Goal: Task Accomplishment & Management: Use online tool/utility

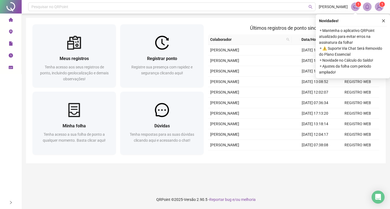
click at [384, 23] on button "button" at bounding box center [383, 21] width 6 height 6
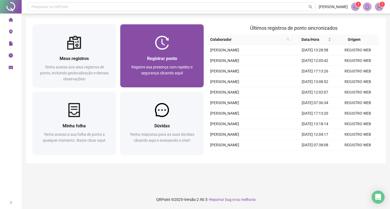
click at [164, 63] on div "Registrar ponto Registre sua presença com rapidez e segurança clicando aqui!" at bounding box center [162, 68] width 70 height 27
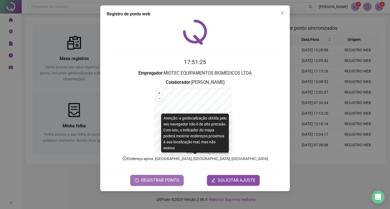
drag, startPoint x: 145, startPoint y: 161, endPoint x: 134, endPoint y: 181, distance: 23.0
click at [134, 181] on button "REGISTRAR PONTO" at bounding box center [156, 180] width 53 height 11
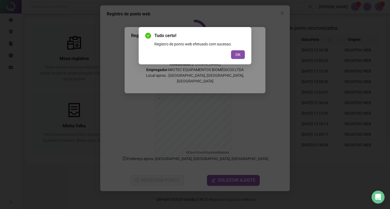
click at [246, 55] on div "Tudo certo! Registro de ponto web efetuado com sucesso. OK" at bounding box center [195, 45] width 113 height 37
click at [242, 56] on button "OK" at bounding box center [238, 54] width 14 height 9
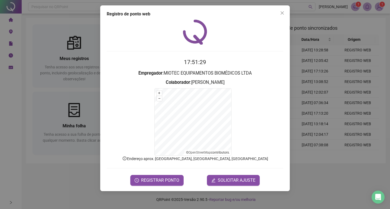
click at [283, 11] on button "Close" at bounding box center [282, 13] width 9 height 9
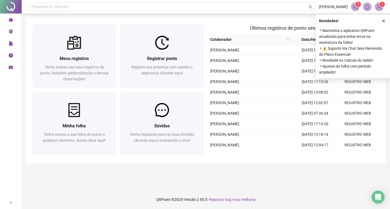
click at [383, 22] on icon "close" at bounding box center [383, 21] width 4 height 4
